Goal: Check status: Check status

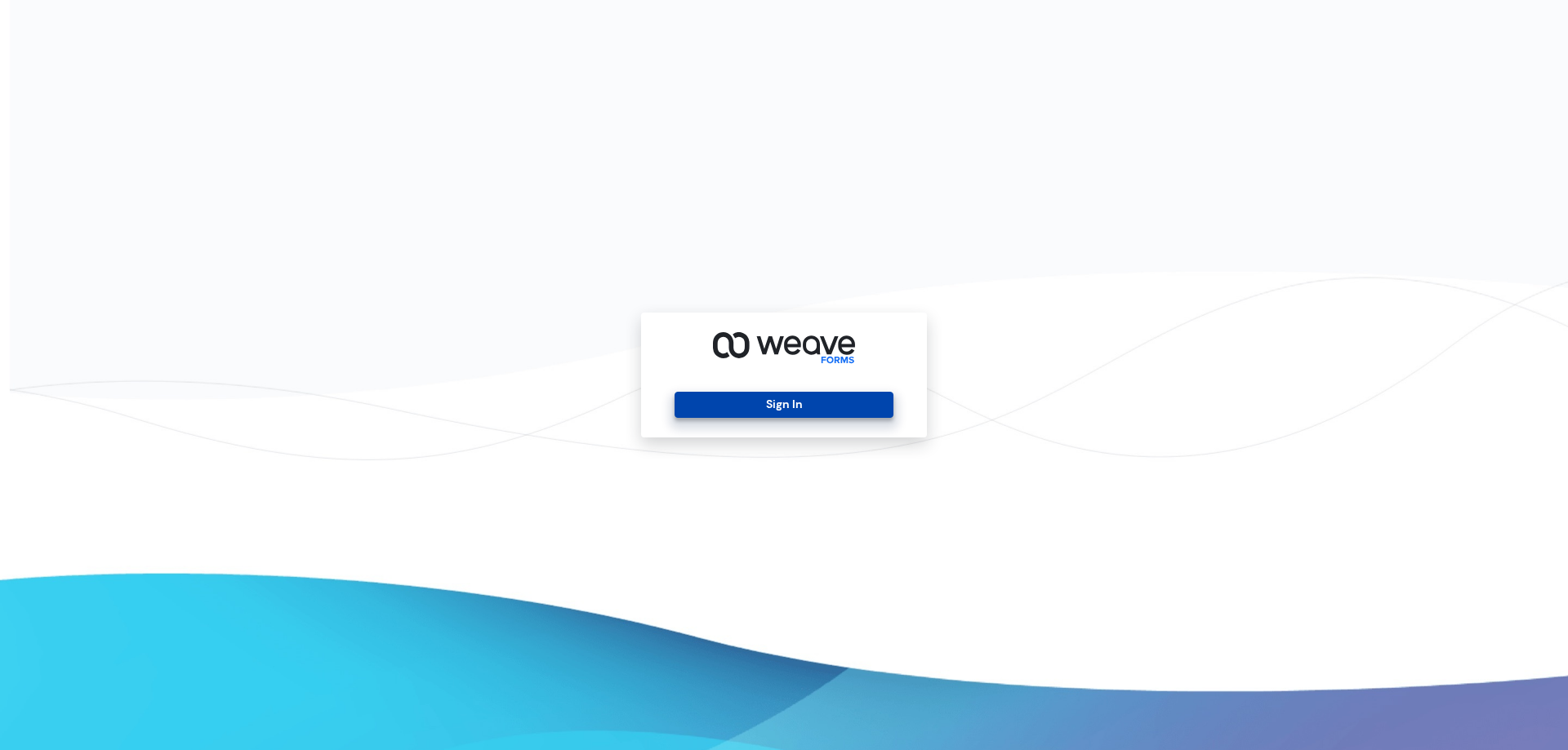
click at [742, 400] on button "Sign In" at bounding box center [783, 404] width 218 height 26
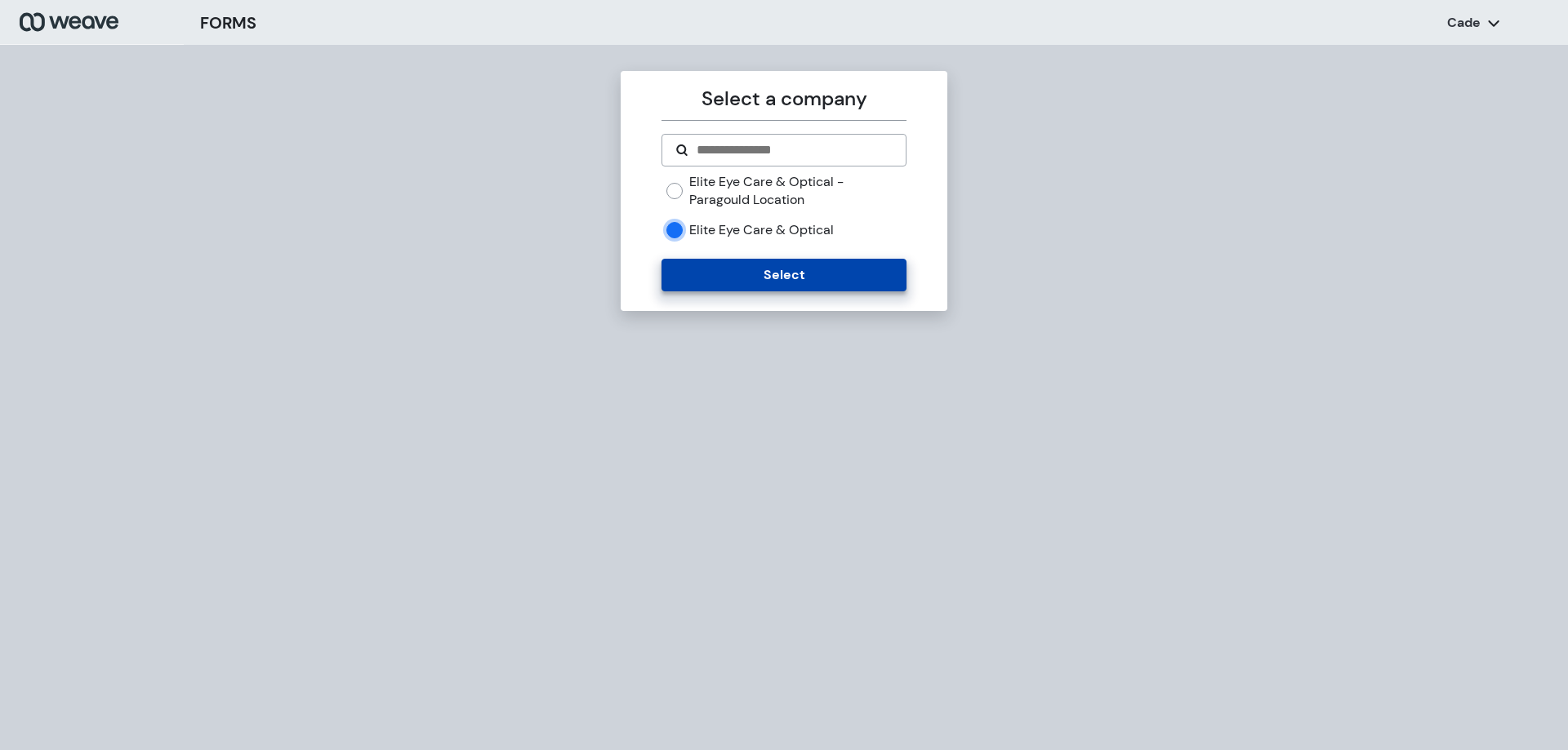
click at [708, 278] on button "Select" at bounding box center [783, 275] width 244 height 33
